Goal: Task Accomplishment & Management: Manage account settings

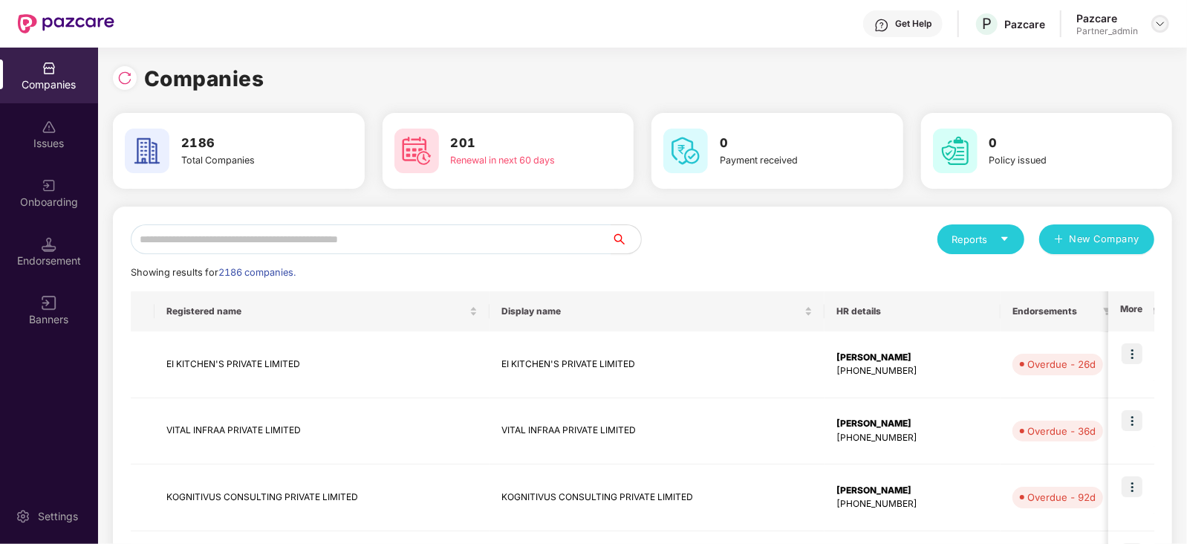
click at [1163, 20] on img at bounding box center [1161, 24] width 12 height 12
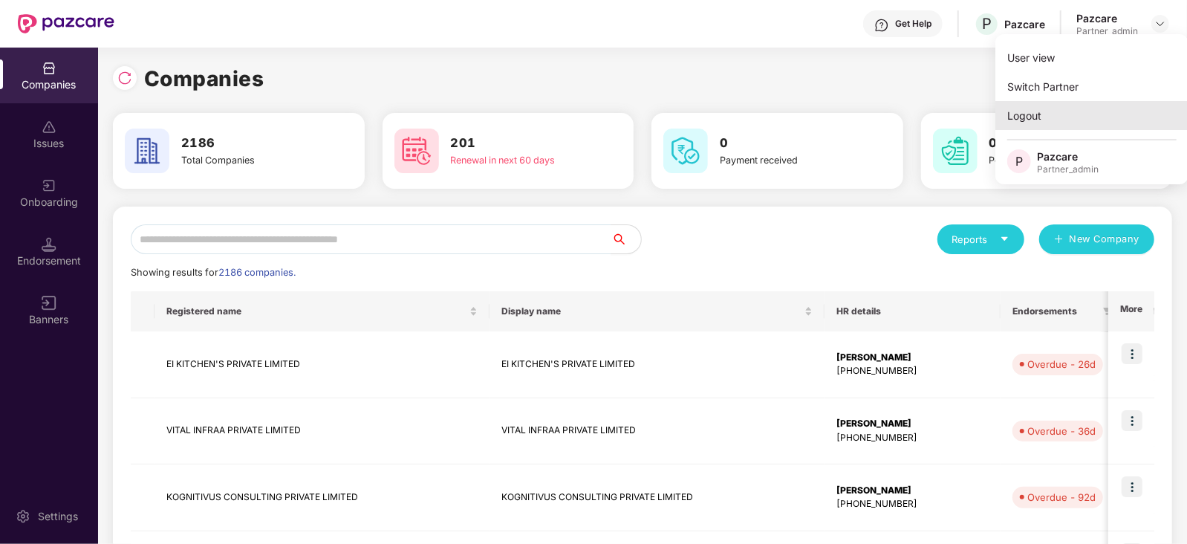
click at [1060, 117] on div "Logout" at bounding box center [1092, 115] width 193 height 29
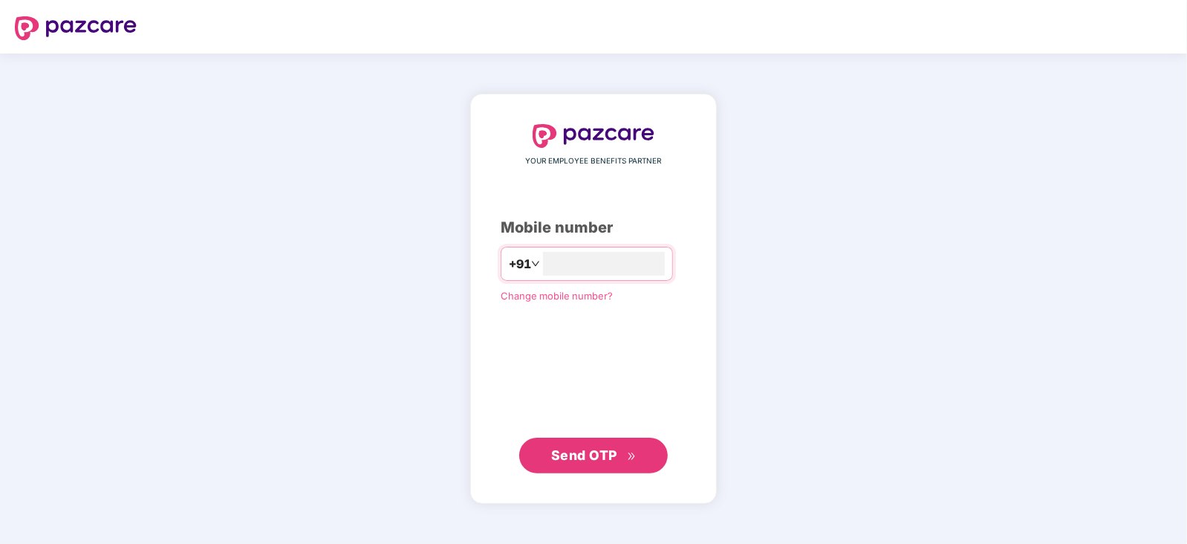
type input "**********"
click at [603, 450] on span "Send OTP" at bounding box center [584, 455] width 66 height 16
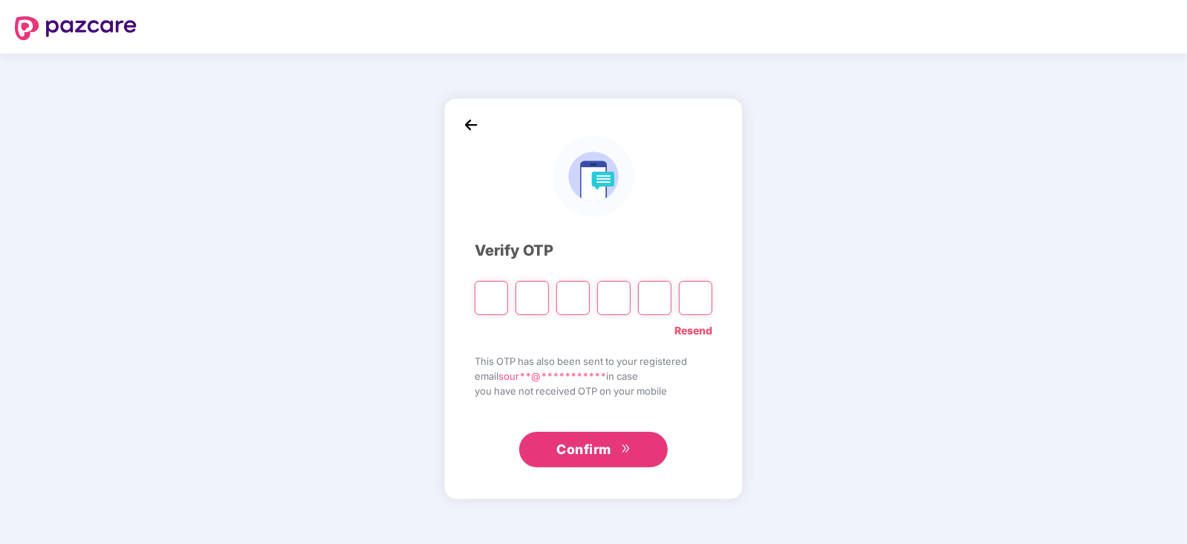
type input "*"
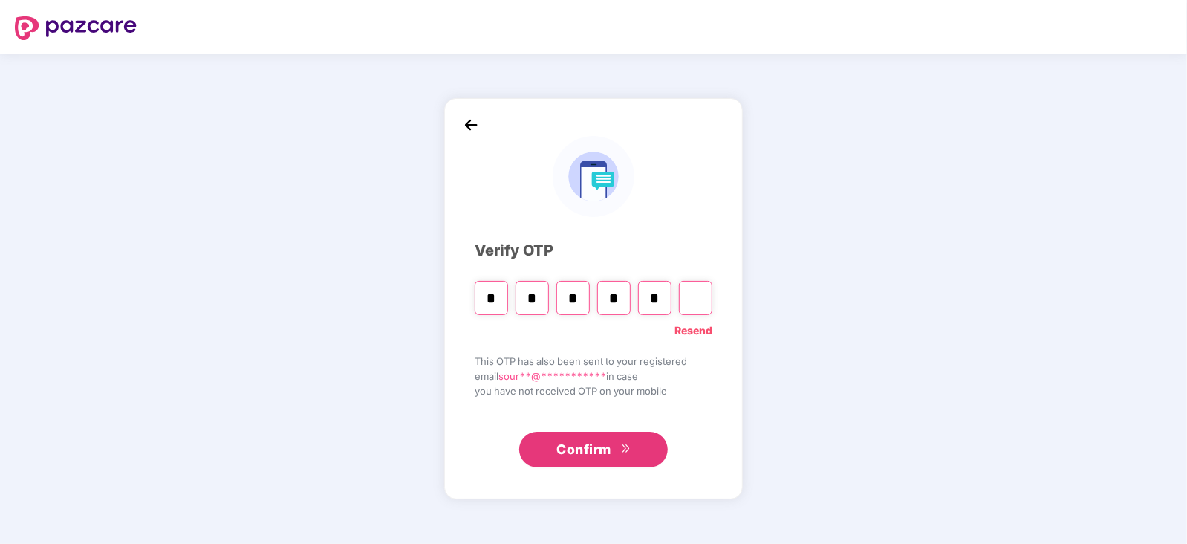
type input "*"
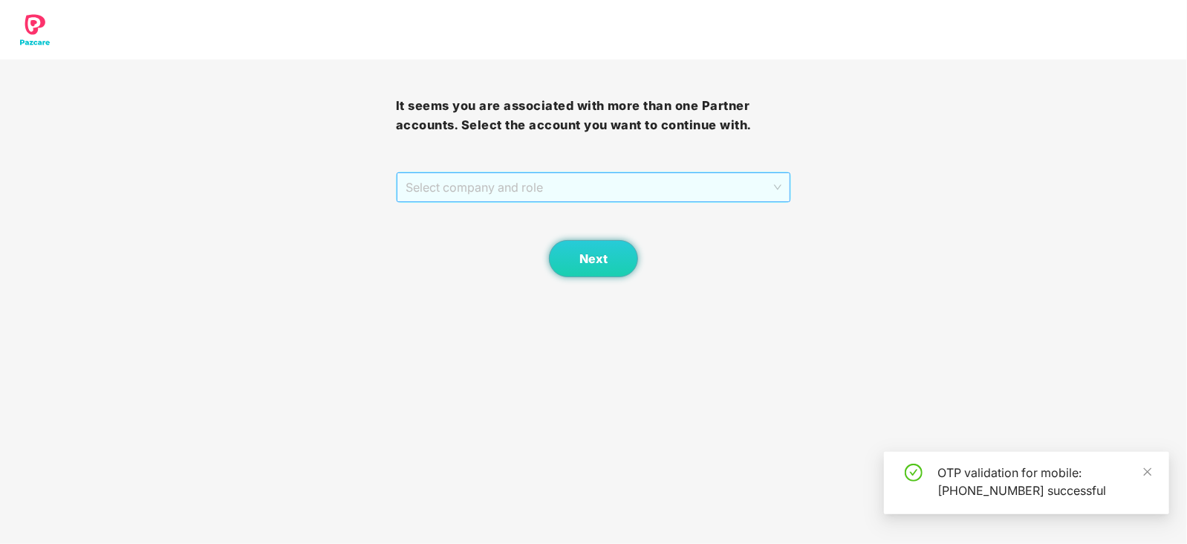
click at [745, 192] on span "Select company and role" at bounding box center [594, 187] width 377 height 28
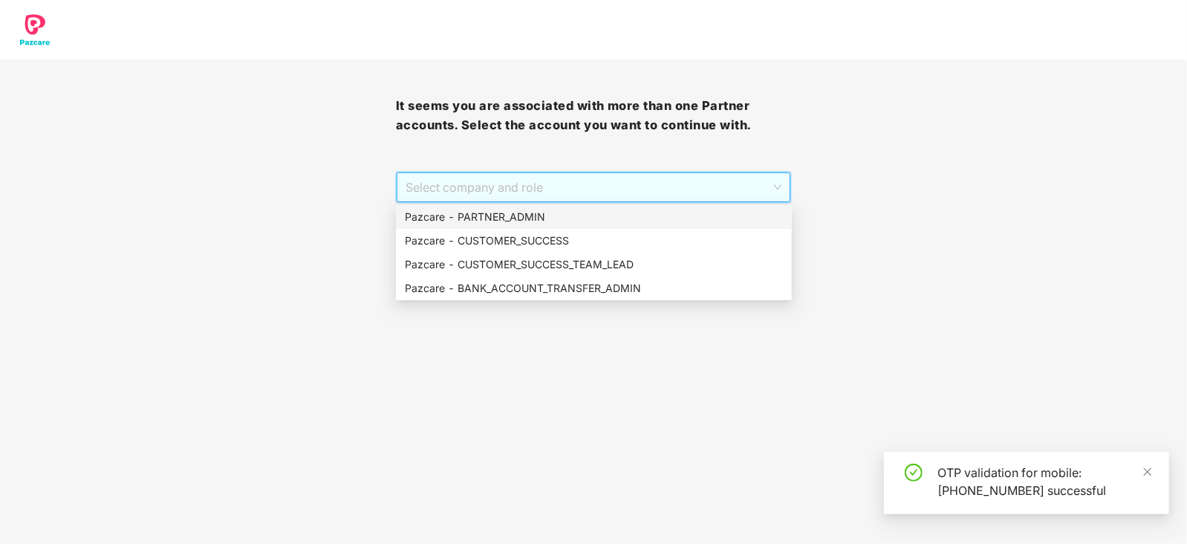
click at [719, 212] on div "Pazcare - PARTNER_ADMIN" at bounding box center [594, 217] width 378 height 16
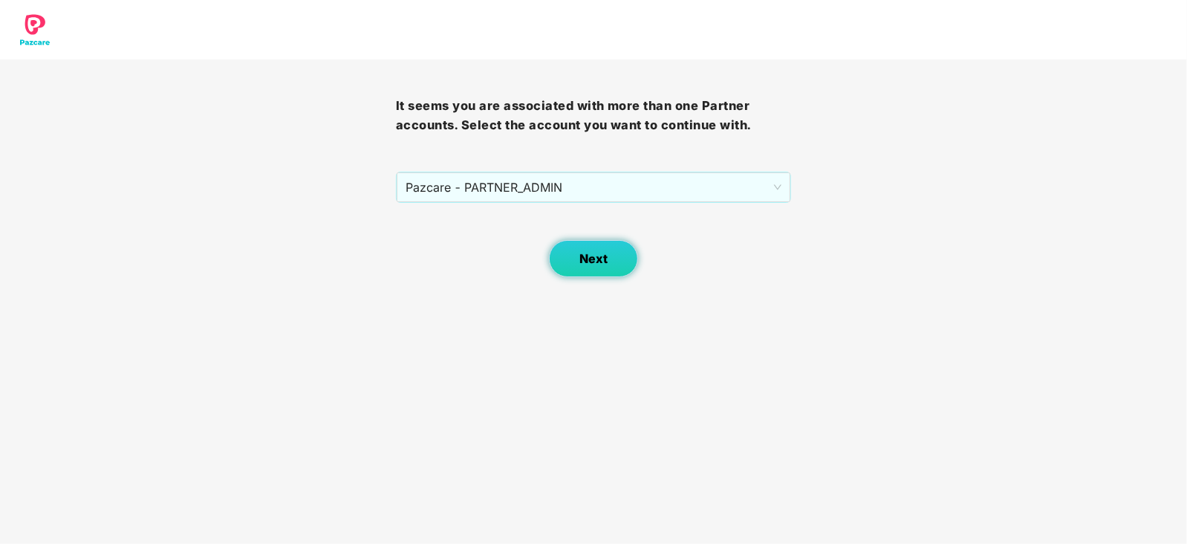
click at [593, 265] on span "Next" at bounding box center [594, 259] width 28 height 14
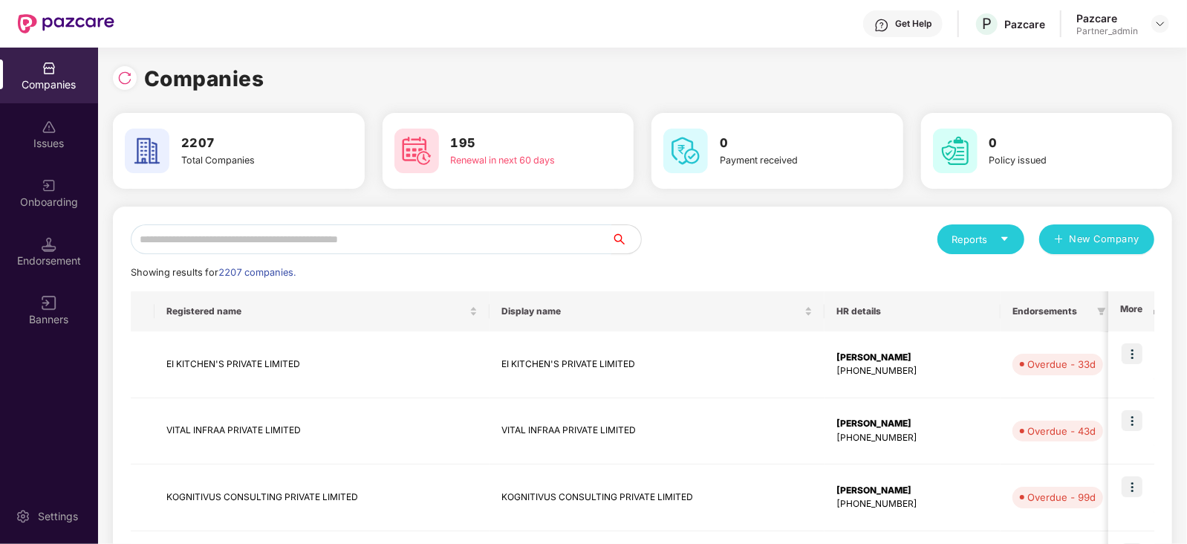
click at [505, 247] on input "text" at bounding box center [371, 239] width 481 height 30
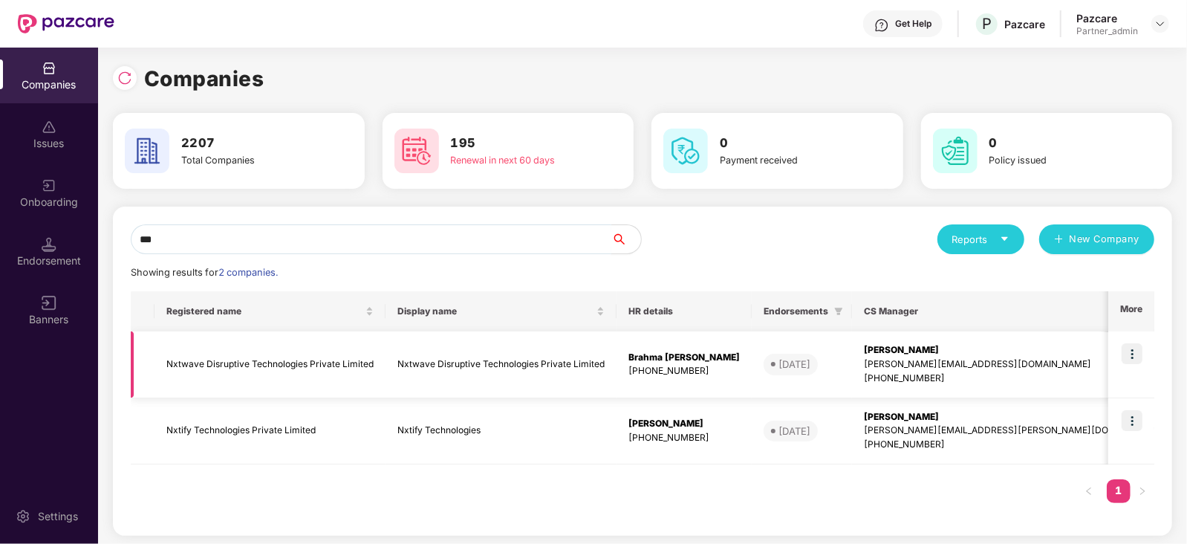
type input "***"
click at [1127, 354] on img at bounding box center [1132, 353] width 21 height 21
click at [724, 487] on div "Registered name Display name HR details Endorsements CS Manager Benefits Earlie…" at bounding box center [643, 404] width 1024 height 227
